Goal: Task Accomplishment & Management: Manage account settings

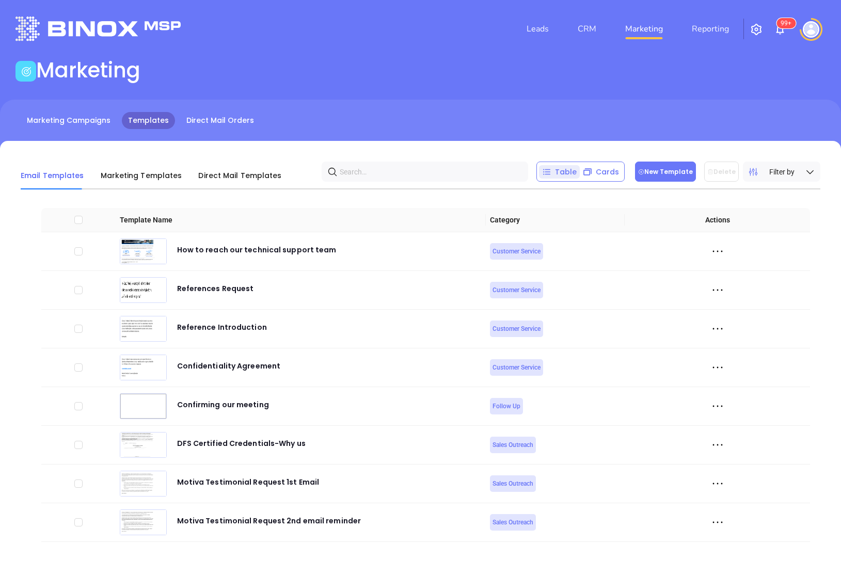
click at [678, 167] on button "New Template" at bounding box center [665, 172] width 61 height 20
click at [663, 171] on button "New Template" at bounding box center [665, 172] width 61 height 20
click at [647, 167] on button "New Template" at bounding box center [665, 172] width 61 height 20
click at [653, 180] on button "New Template" at bounding box center [665, 172] width 61 height 20
click at [657, 178] on button "New Template" at bounding box center [665, 172] width 61 height 20
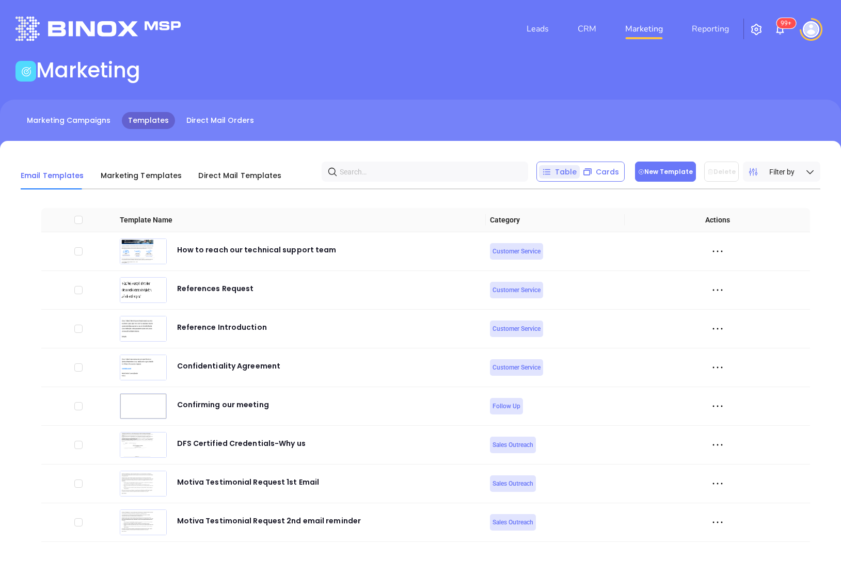
click at [671, 166] on button "New Template" at bounding box center [665, 172] width 61 height 20
click at [658, 167] on button "New Template" at bounding box center [665, 172] width 61 height 20
click at [649, 169] on button "New Template" at bounding box center [665, 172] width 61 height 20
click at [662, 179] on button "New Template" at bounding box center [665, 172] width 61 height 20
click at [674, 164] on button "New Template" at bounding box center [665, 172] width 61 height 20
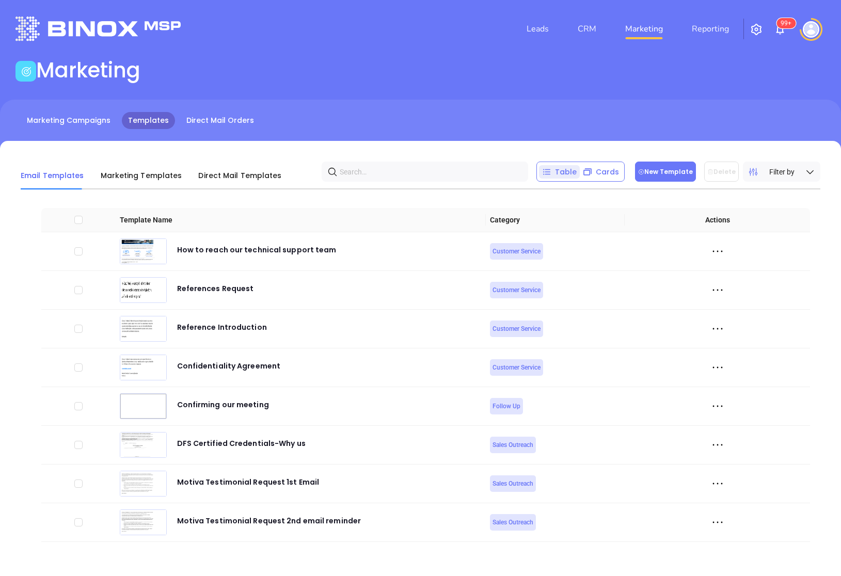
click at [671, 173] on button "New Template" at bounding box center [665, 172] width 61 height 20
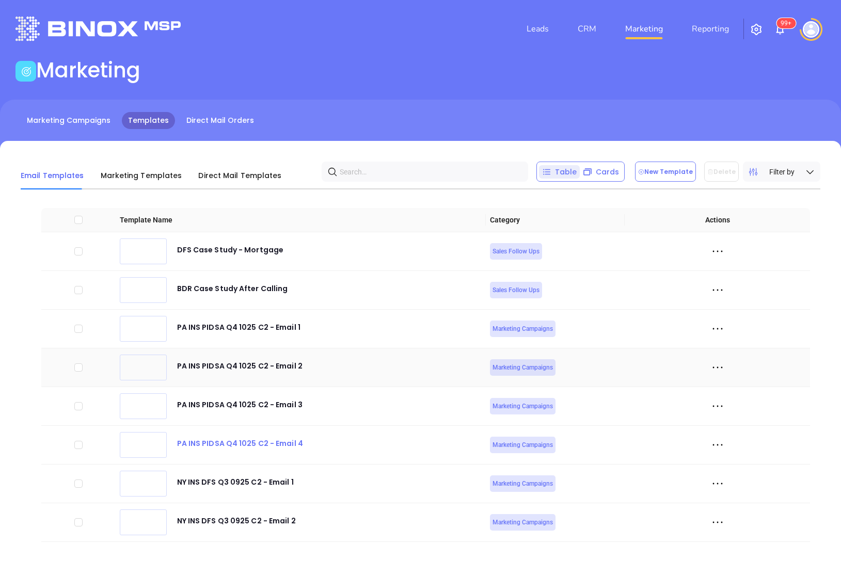
scroll to position [4754, 0]
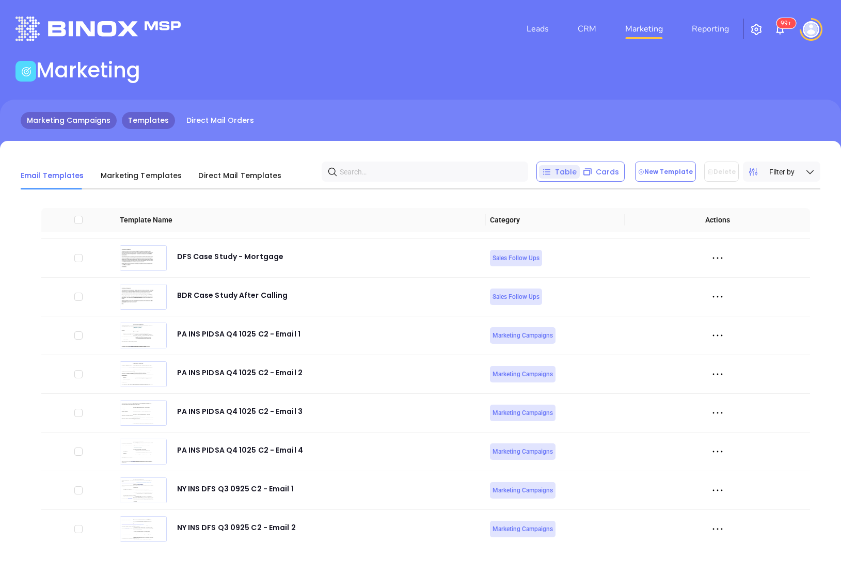
click at [80, 126] on link "Marketing Campaigns" at bounding box center [69, 120] width 96 height 17
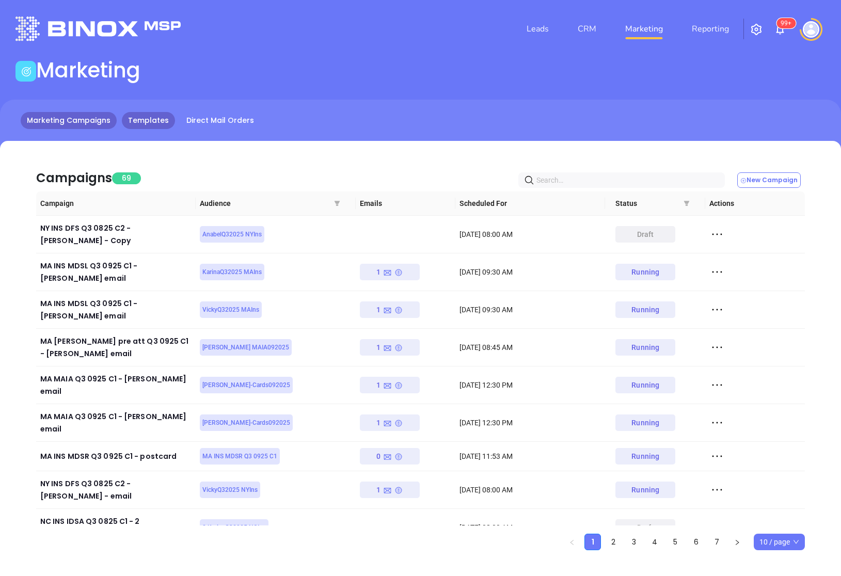
click at [142, 120] on link "Templates" at bounding box center [148, 120] width 53 height 17
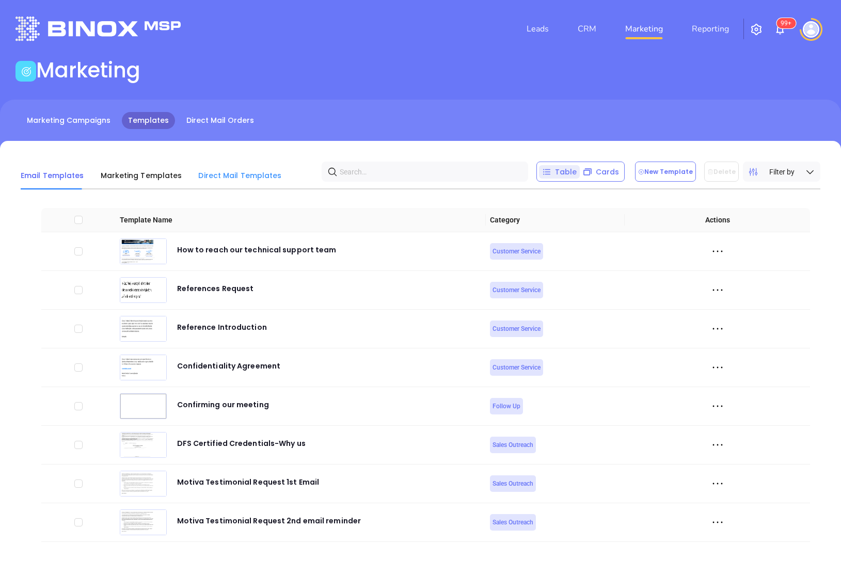
click at [211, 182] on div "Direct Mail Templates" at bounding box center [239, 176] width 83 height 28
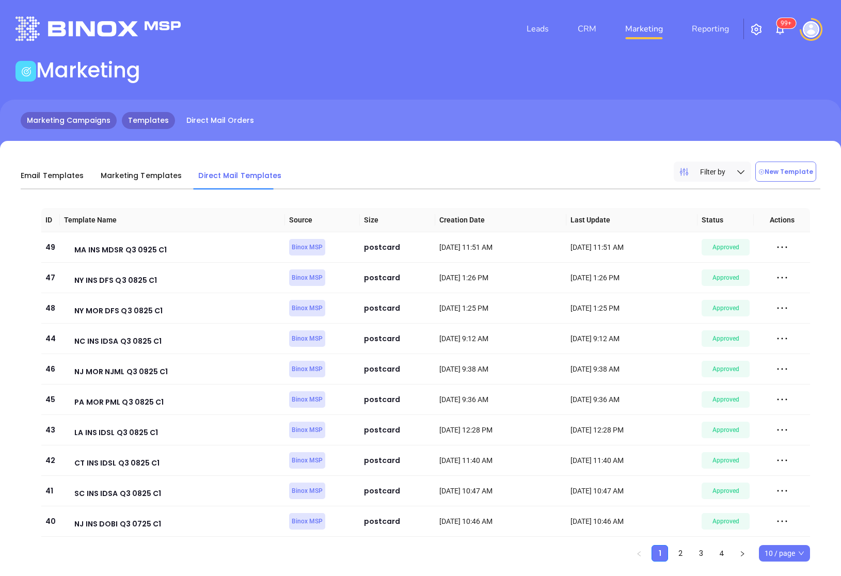
click at [89, 124] on link "Marketing Campaigns" at bounding box center [69, 120] width 96 height 17
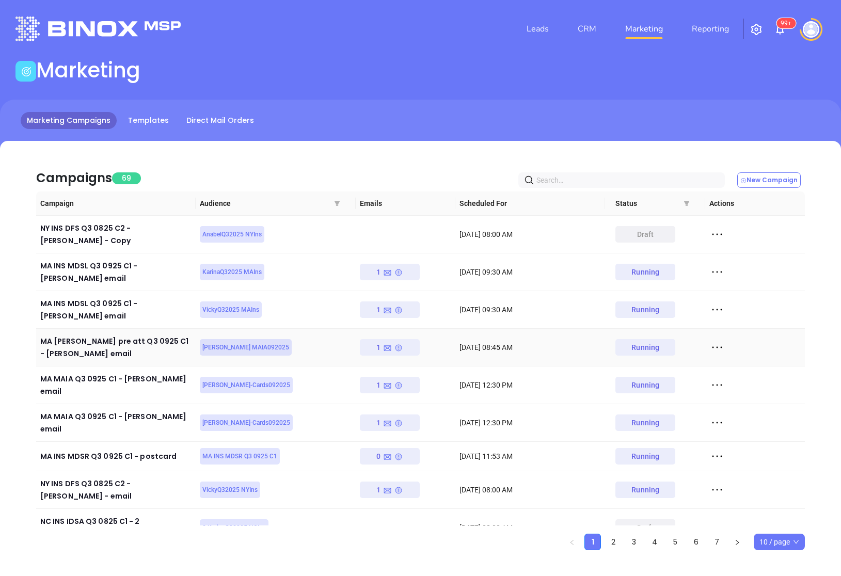
scroll to position [3, 0]
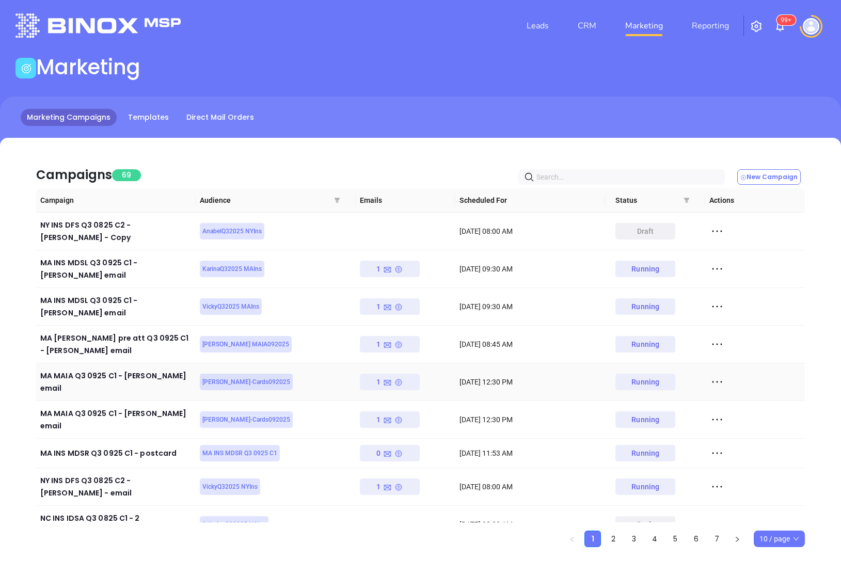
click at [720, 374] on icon at bounding box center [716, 381] width 15 height 15
click at [727, 408] on div "Duplicate" at bounding box center [763, 409] width 93 height 11
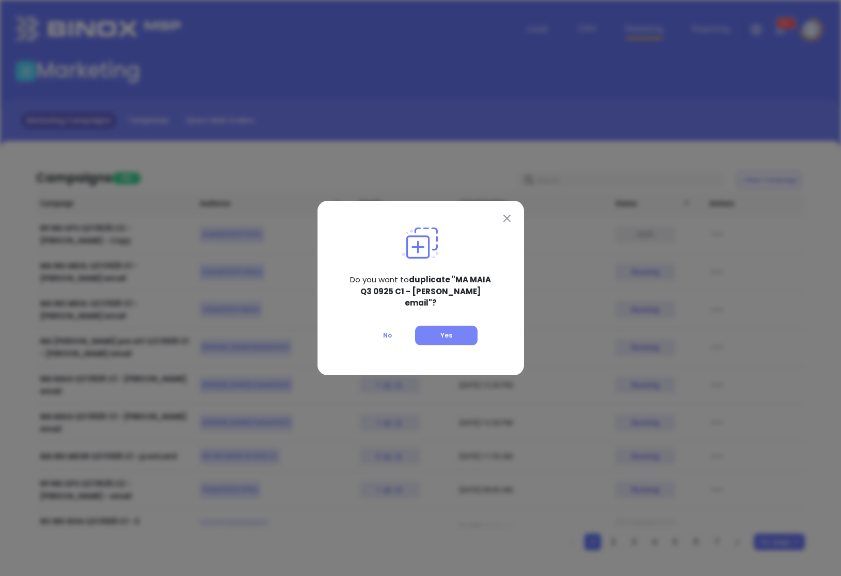
click at [448, 326] on button "Yes" at bounding box center [446, 336] width 62 height 20
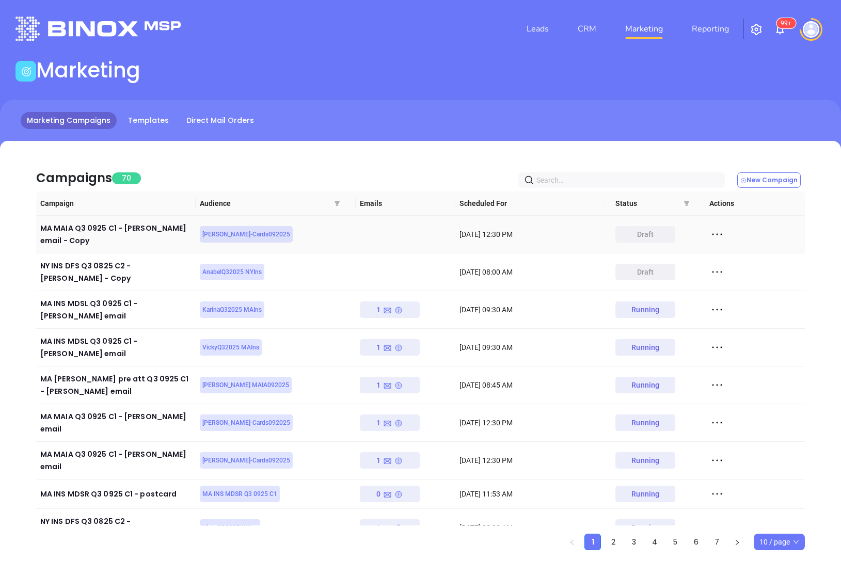
click at [719, 233] on icon at bounding box center [716, 234] width 15 height 15
click at [731, 252] on div "Edit" at bounding box center [763, 252] width 93 height 11
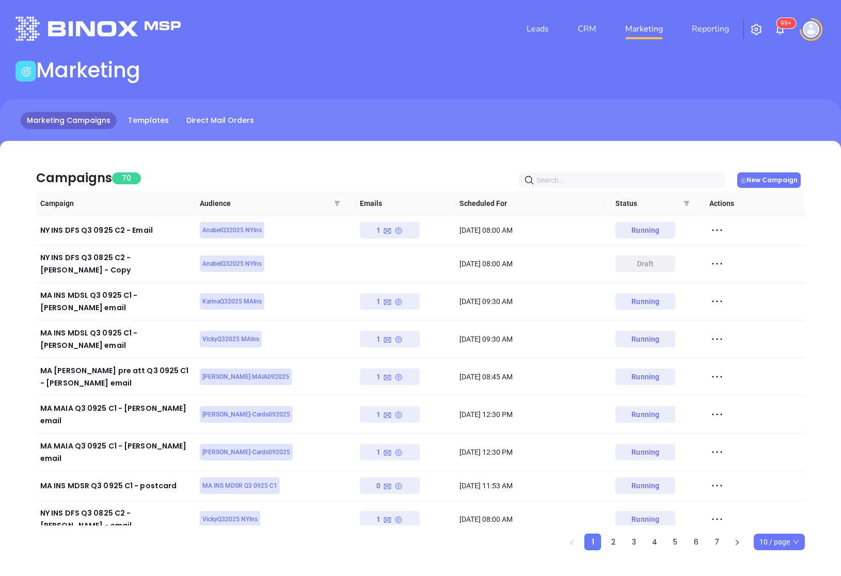
click at [791, 184] on button "New Campaign" at bounding box center [768, 179] width 63 height 15
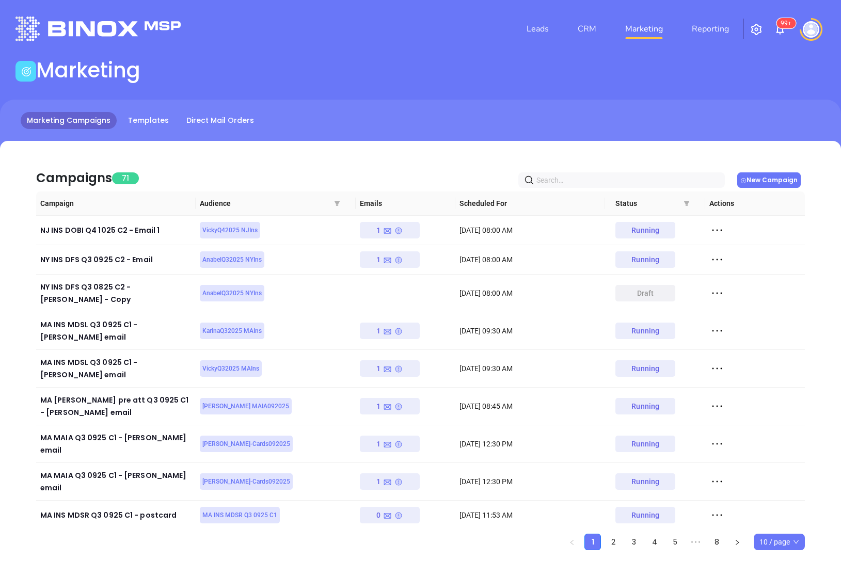
click at [775, 184] on button "New Campaign" at bounding box center [768, 179] width 63 height 15
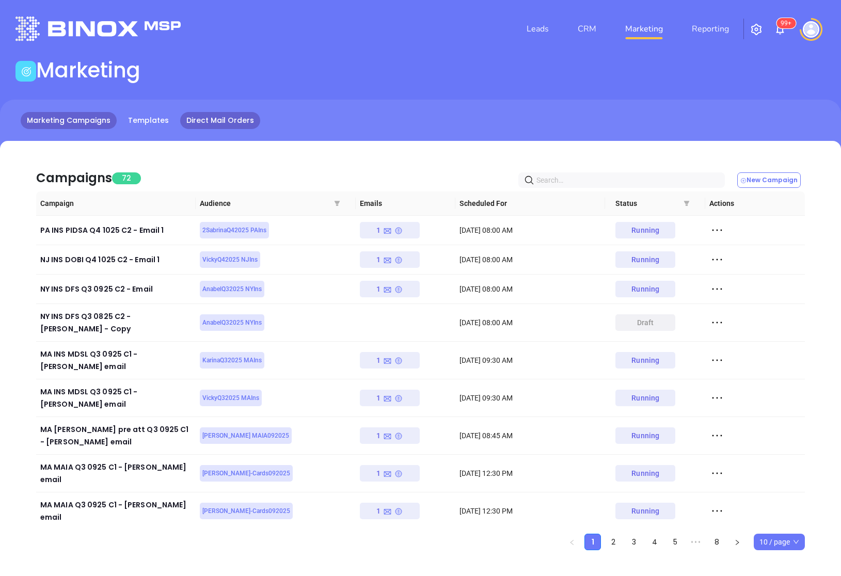
click at [196, 115] on link "Direct Mail Orders" at bounding box center [220, 120] width 80 height 17
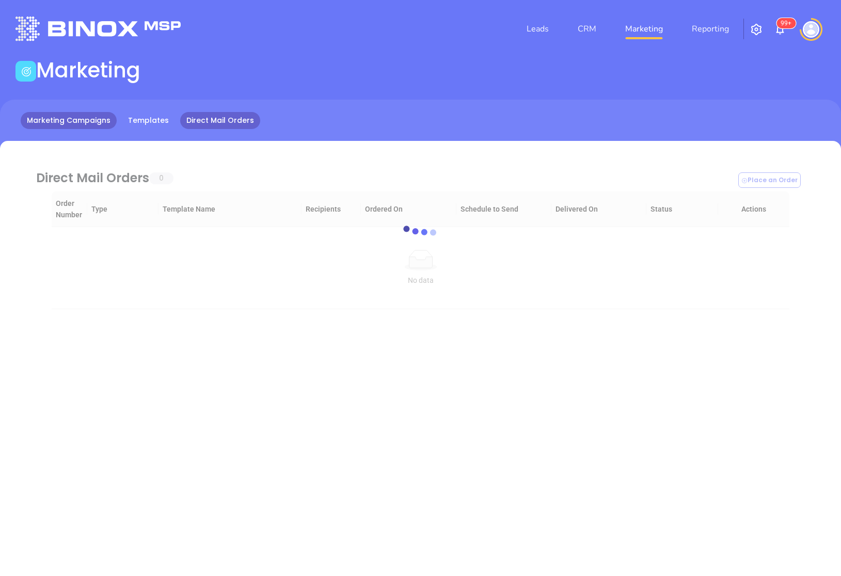
click at [79, 120] on link "Marketing Campaigns" at bounding box center [69, 120] width 96 height 17
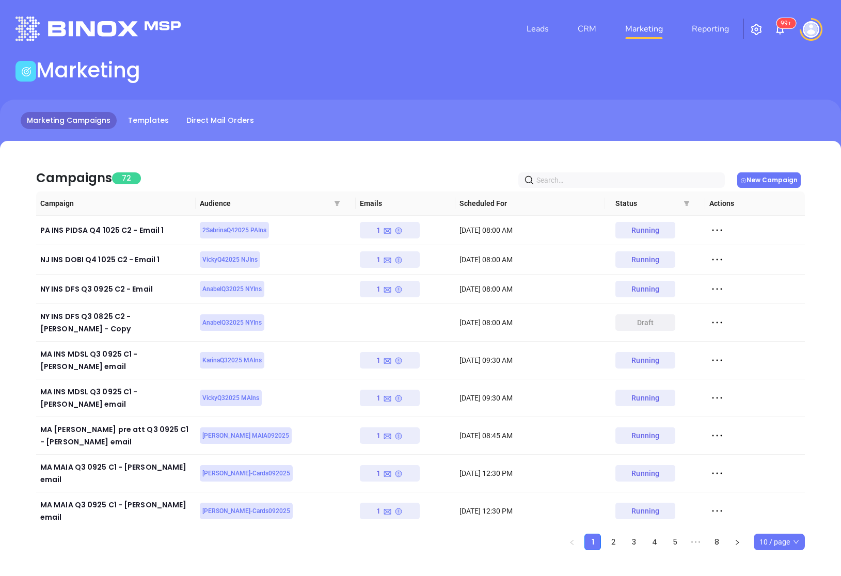
click at [775, 180] on button "New Campaign" at bounding box center [768, 179] width 63 height 15
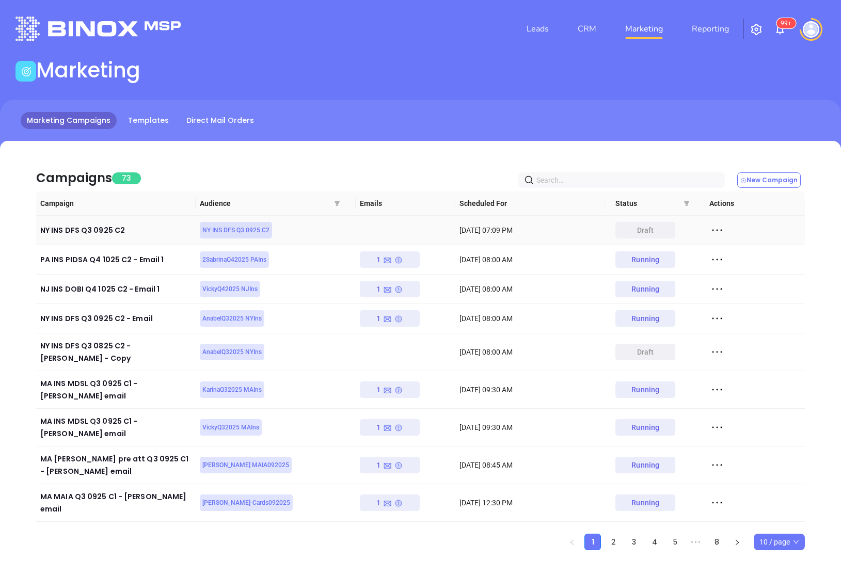
click at [718, 230] on icon at bounding box center [716, 229] width 15 height 15
click at [717, 243] on li "Edit" at bounding box center [764, 249] width 106 height 22
click at [716, 230] on icon at bounding box center [717, 231] width 10 height 2
click at [725, 265] on div "Duplicate" at bounding box center [763, 267] width 93 height 11
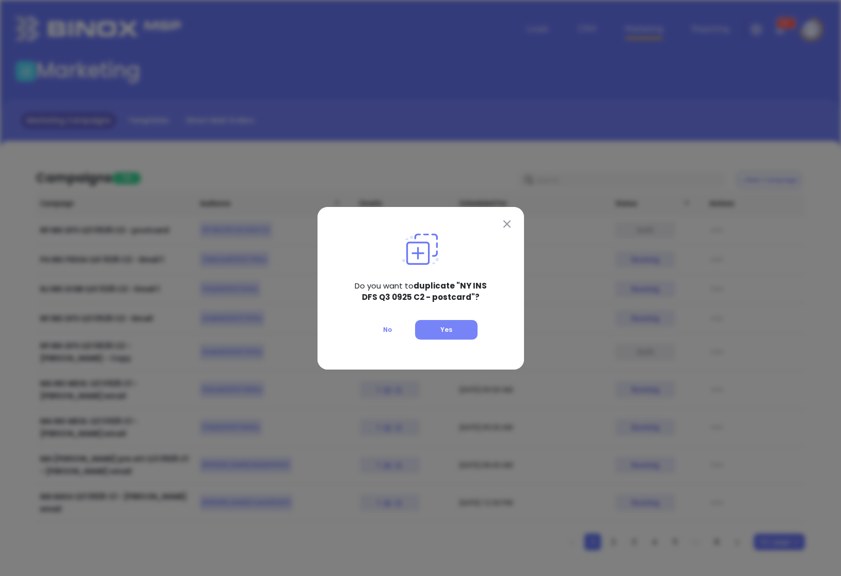
click at [436, 321] on button "Yes" at bounding box center [446, 330] width 62 height 20
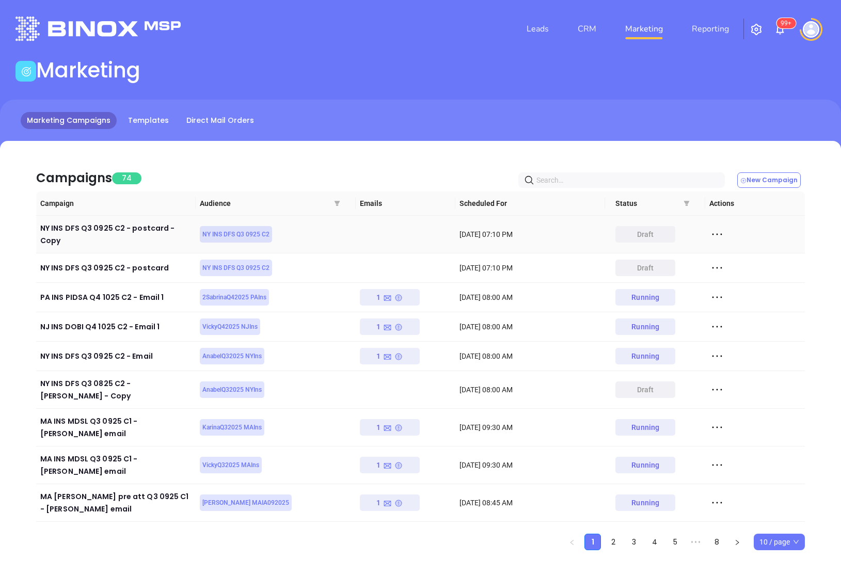
click at [715, 232] on icon at bounding box center [716, 234] width 15 height 15
click at [720, 245] on div "Edit" at bounding box center [763, 248] width 93 height 11
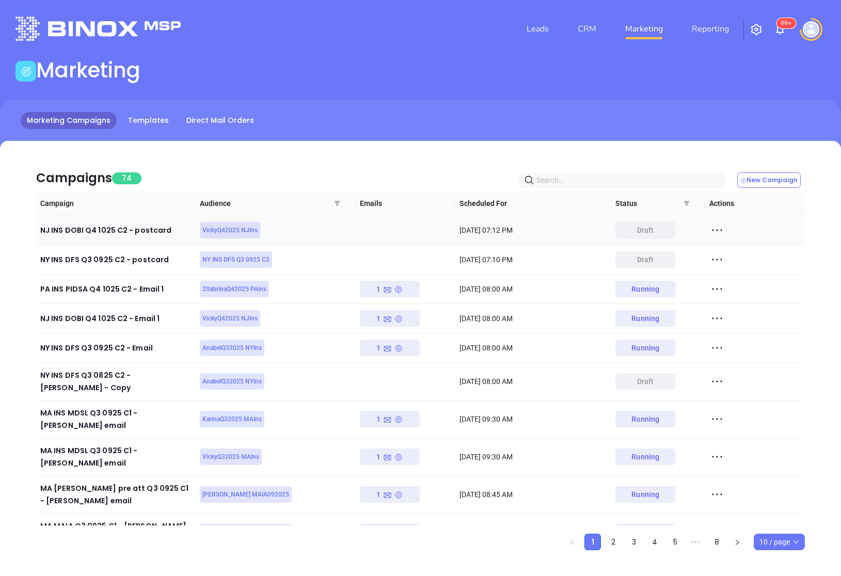
click at [719, 230] on icon at bounding box center [716, 229] width 15 height 15
click at [733, 265] on div "Duplicate" at bounding box center [763, 267] width 93 height 11
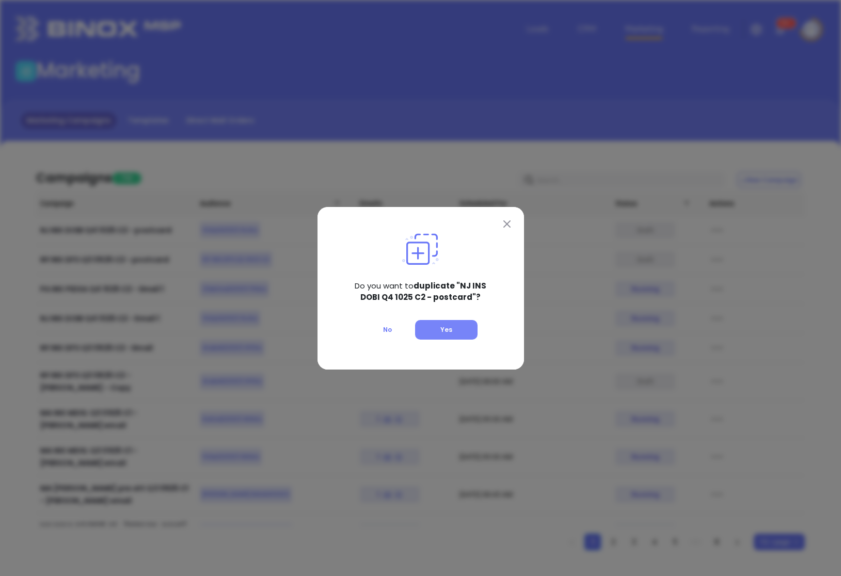
click at [440, 327] on span "Yes" at bounding box center [446, 329] width 12 height 9
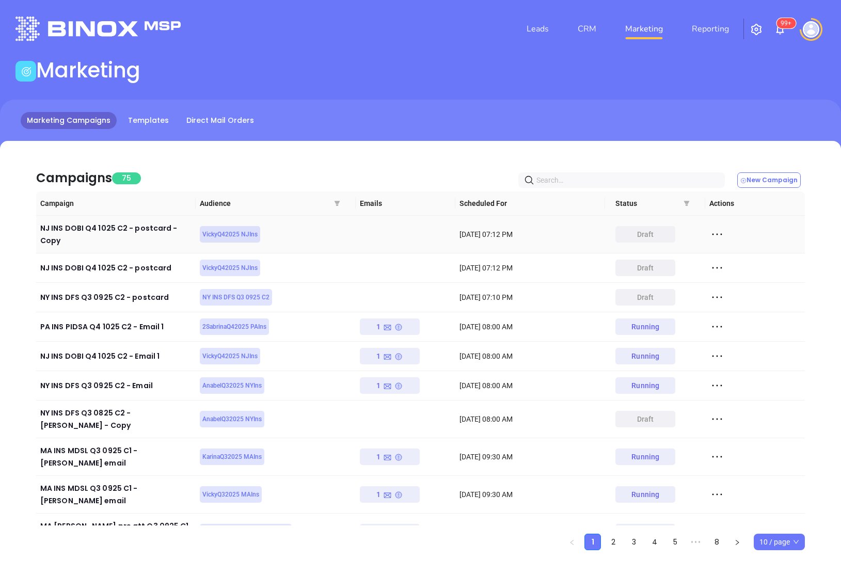
click at [720, 233] on icon at bounding box center [716, 234] width 15 height 15
click at [719, 250] on icon at bounding box center [721, 254] width 8 height 8
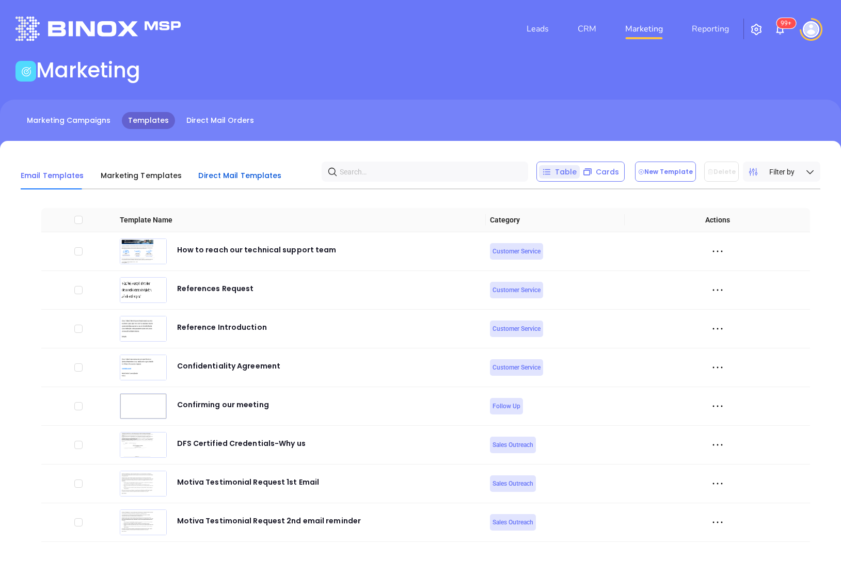
click at [237, 170] on span "Direct Mail Templates" at bounding box center [239, 175] width 83 height 10
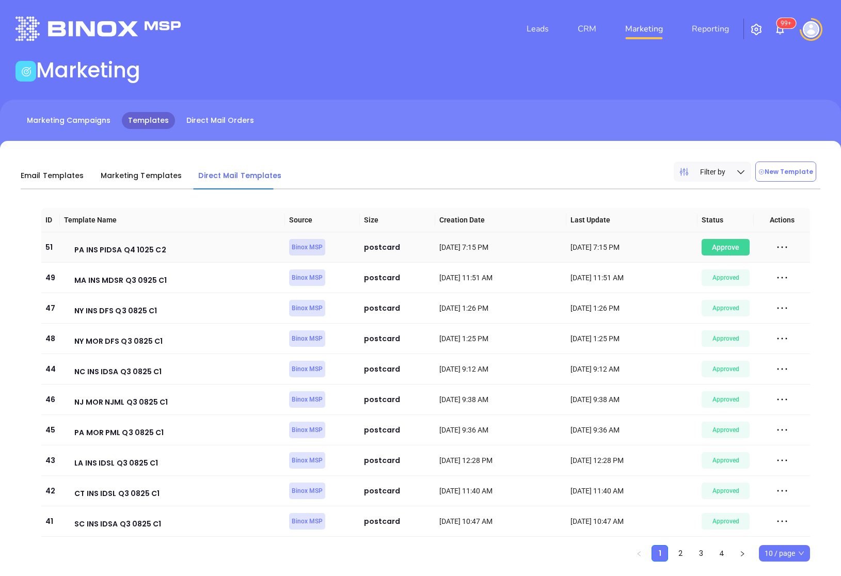
click at [739, 251] on div "Awaiting Approval" at bounding box center [725, 247] width 48 height 17
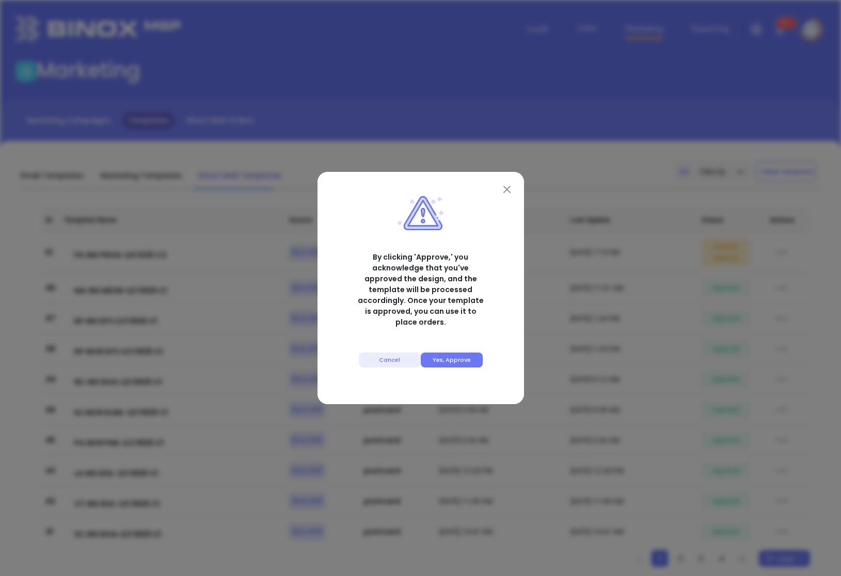
click at [472, 353] on button "Yes, Approve" at bounding box center [452, 359] width 62 height 15
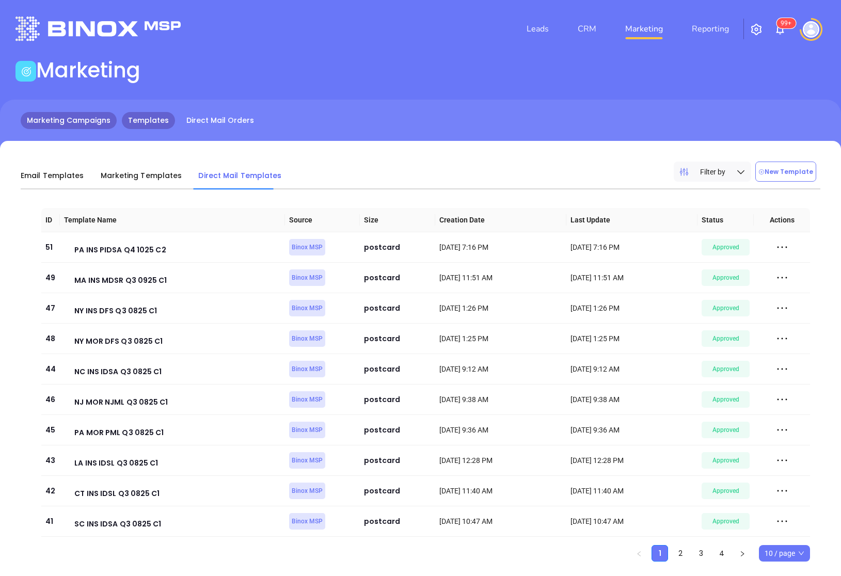
click at [47, 117] on link "Marketing Campaigns" at bounding box center [69, 120] width 96 height 17
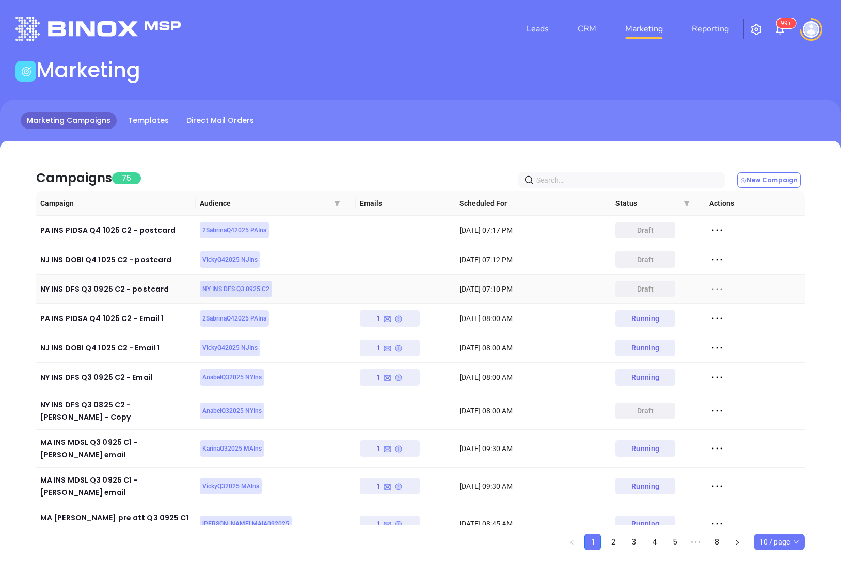
click at [712, 288] on icon at bounding box center [717, 289] width 10 height 2
click at [720, 302] on div "Edit" at bounding box center [763, 307] width 93 height 11
click at [714, 287] on icon at bounding box center [716, 288] width 15 height 15
click at [714, 286] on icon at bounding box center [716, 288] width 15 height 15
click at [715, 288] on icon at bounding box center [716, 288] width 15 height 15
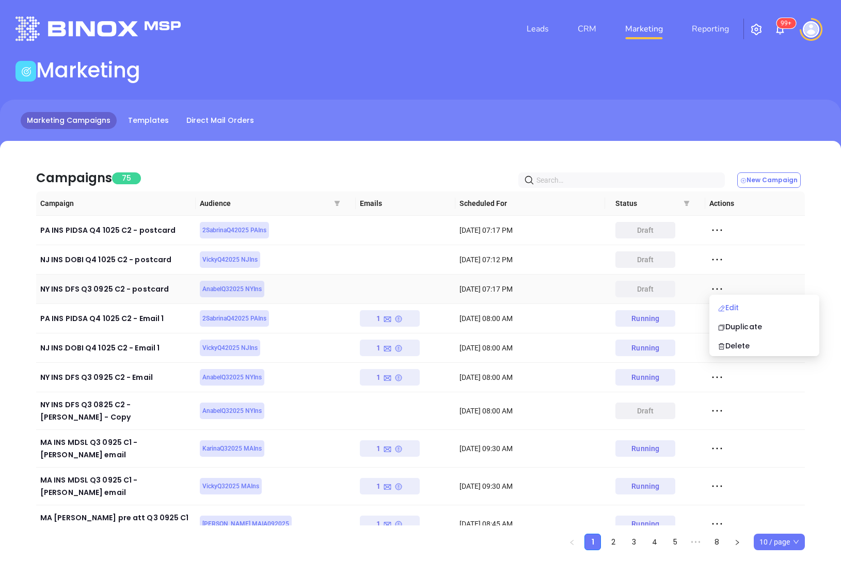
click at [742, 308] on div "Edit" at bounding box center [763, 307] width 93 height 11
click at [719, 260] on icon at bounding box center [716, 259] width 15 height 15
click at [727, 273] on div "Edit" at bounding box center [763, 277] width 93 height 11
click at [714, 227] on icon at bounding box center [716, 229] width 15 height 15
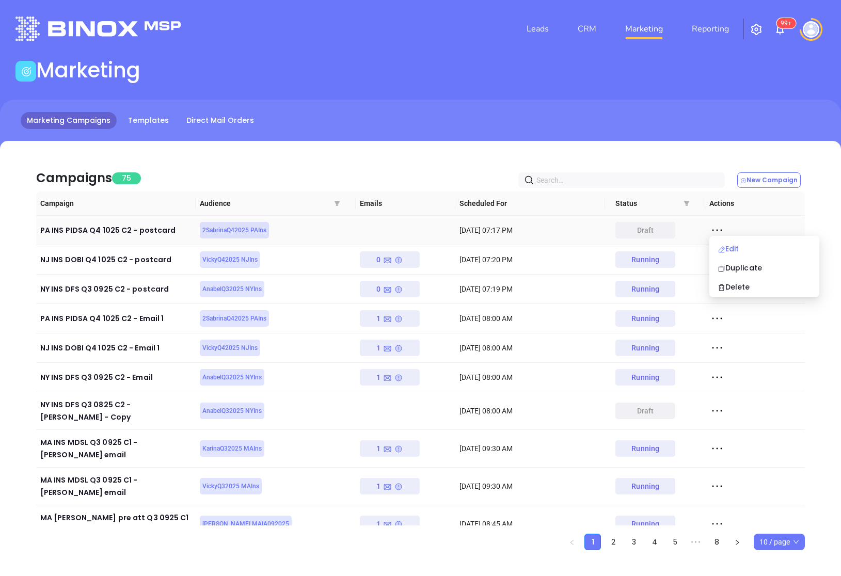
click at [728, 244] on div "Edit" at bounding box center [763, 248] width 93 height 11
